Goal: Information Seeking & Learning: Learn about a topic

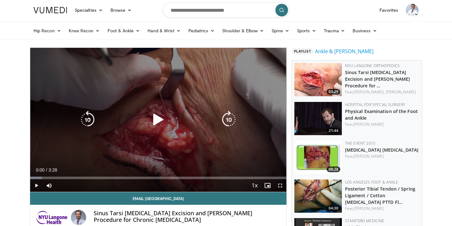
scroll to position [20, 0]
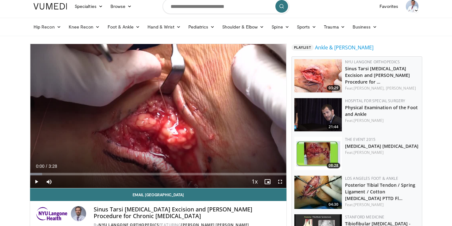
click at [38, 181] on span "Video Player" at bounding box center [36, 182] width 13 height 13
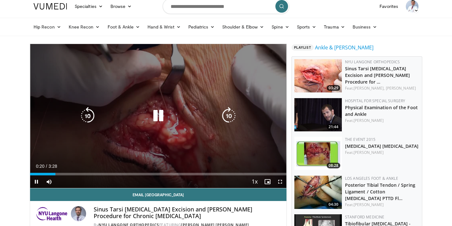
click at [80, 121] on icon "Video Player" at bounding box center [88, 116] width 18 height 18
click at [154, 117] on icon "Video Player" at bounding box center [159, 116] width 18 height 18
click at [158, 112] on icon "Video Player" at bounding box center [159, 116] width 18 height 18
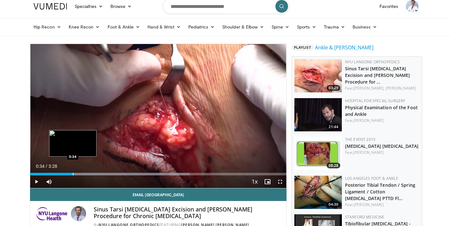
click at [73, 174] on div "Progress Bar" at bounding box center [73, 174] width 1 height 3
click at [79, 174] on div "Progress Bar" at bounding box center [79, 174] width 1 height 3
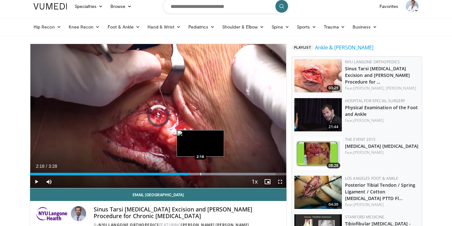
click at [200, 173] on div "Progress Bar" at bounding box center [213, 174] width 125 height 3
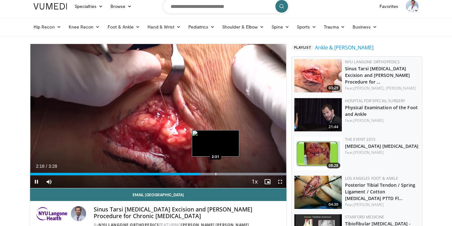
click at [216, 174] on div "Progress Bar" at bounding box center [216, 174] width 1 height 3
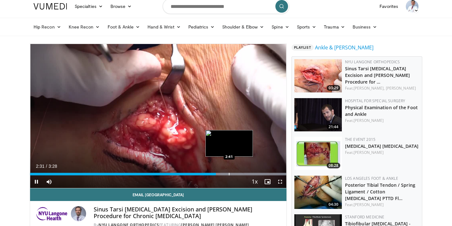
click at [229, 174] on div "Progress Bar" at bounding box center [229, 174] width 1 height 3
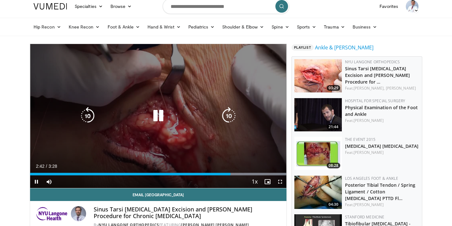
click at [187, 97] on div "10 seconds Tap to unmute" at bounding box center [158, 116] width 257 height 144
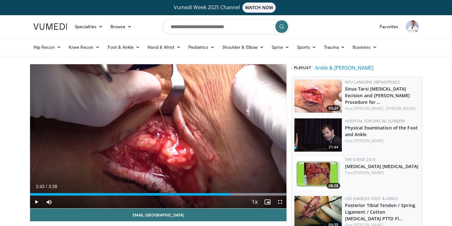
scroll to position [0, 0]
click at [186, 31] on input "Search topics, interventions" at bounding box center [226, 26] width 127 height 15
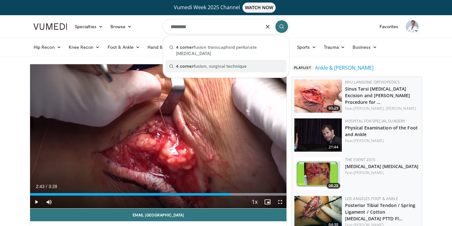
click at [187, 63] on span "4 corner" at bounding box center [185, 65] width 18 height 5
type input "**********"
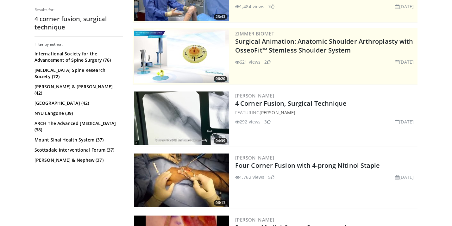
scroll to position [130, 0]
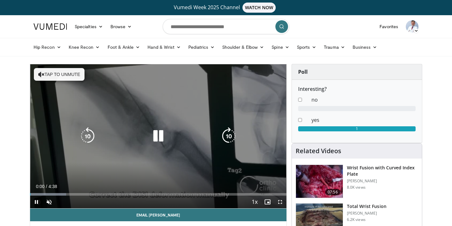
click at [77, 76] on button "Tap to unmute" at bounding box center [59, 74] width 51 height 13
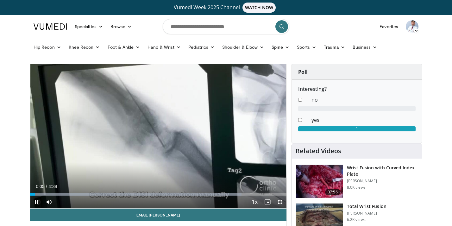
click at [281, 204] on span "Video Player" at bounding box center [280, 202] width 13 height 13
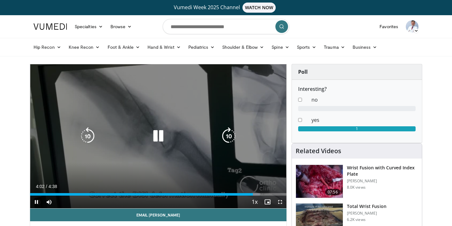
click at [159, 136] on icon "Video Player" at bounding box center [159, 136] width 18 height 18
